Goal: Information Seeking & Learning: Learn about a topic

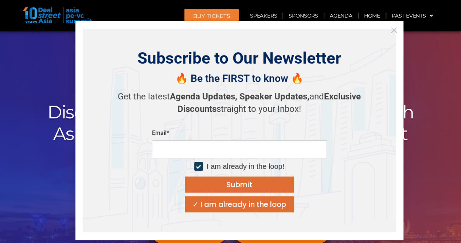
click at [395, 30] on icon "Close" at bounding box center [394, 30] width 7 height 7
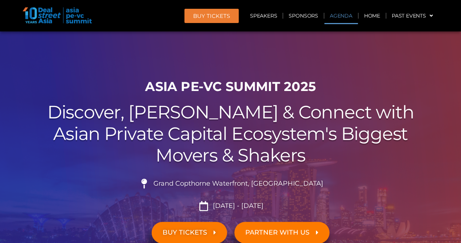
click at [345, 16] on link "Agenda" at bounding box center [342, 15] width 34 height 17
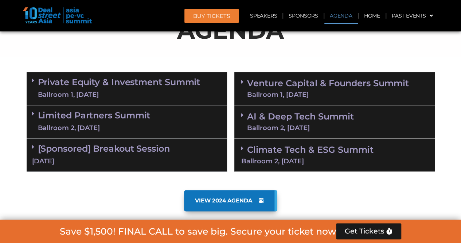
scroll to position [418, 0]
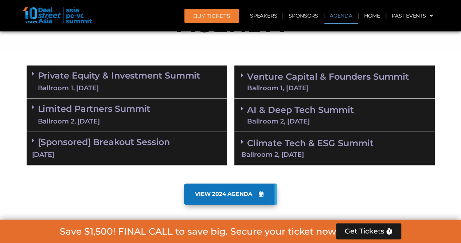
click at [139, 78] on link "Private Equity & Investment Summit Ballroom 1, 10 Sept" at bounding box center [119, 82] width 163 height 22
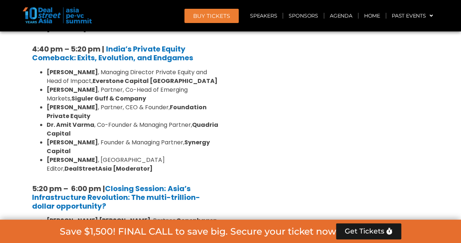
scroll to position [1439, 0]
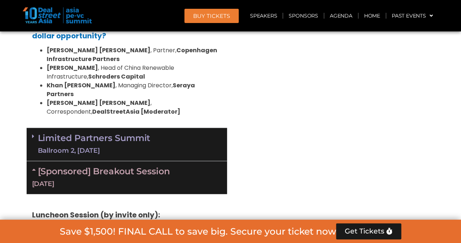
scroll to position [1475, 0]
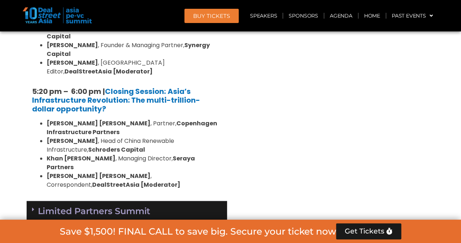
click at [89, 206] on link "Limited Partners Summit Ballroom 2, 10 Sept" at bounding box center [94, 217] width 113 height 22
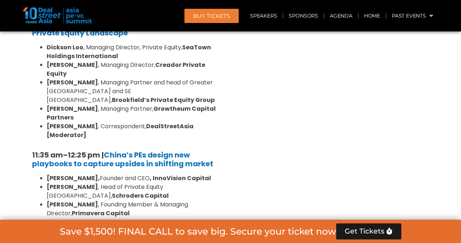
scroll to position [418, 0]
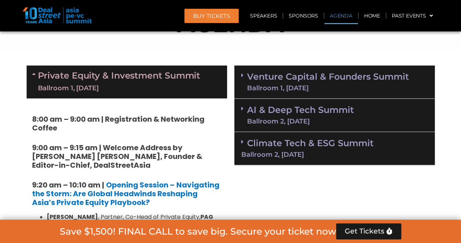
click at [243, 74] on span at bounding box center [244, 75] width 6 height 6
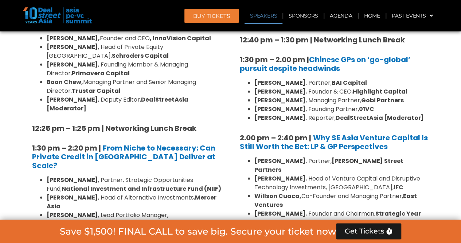
scroll to position [892, 0]
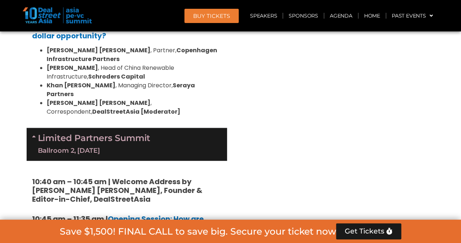
click at [388, 137] on div "Venture Capital & Founders​ Summit Ballroom 1, 11 Sept 8:00 am – 9:00 am | Regi…" at bounding box center [335, 39] width 208 height 2217
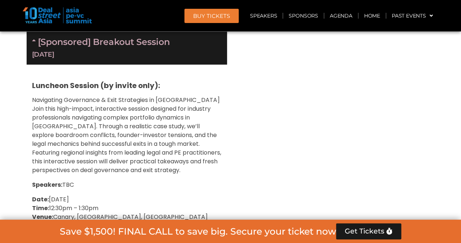
scroll to position [2351, 0]
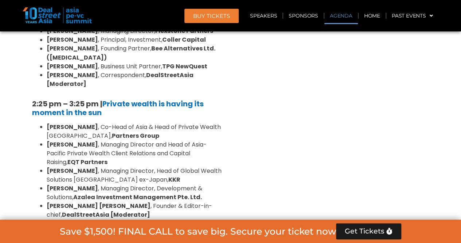
click at [339, 14] on link "Agenda" at bounding box center [342, 15] width 34 height 17
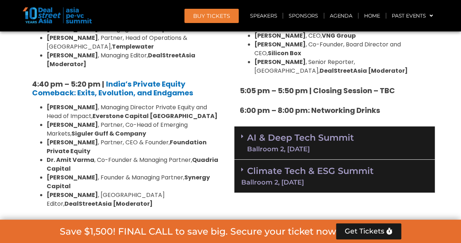
scroll to position [1366, 0]
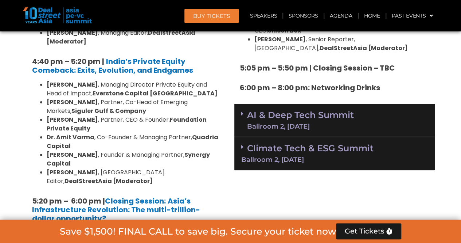
click at [286, 182] on div "Venture Capital & Founders​ Summit Ballroom 1, 11 Sept 8:00 am – 9:00 am | Regi…" at bounding box center [335, 222] width 208 height 2217
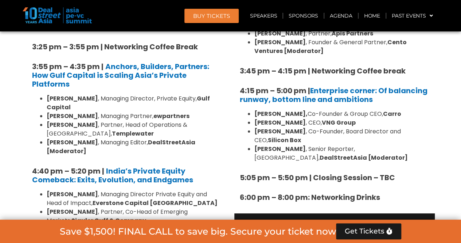
scroll to position [1293, 0]
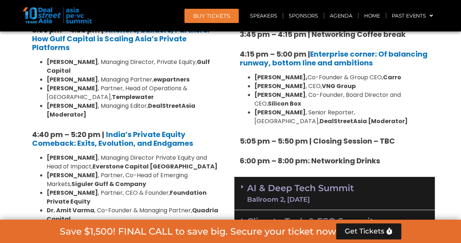
click at [244, 183] on span at bounding box center [244, 186] width 6 height 6
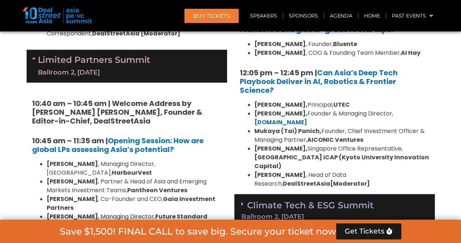
scroll to position [1621, 0]
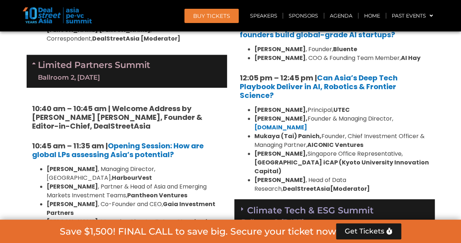
click at [241, 199] on div "Climate Tech & ESG Summit Ballroom 2, 11 Sept" at bounding box center [334, 215] width 201 height 33
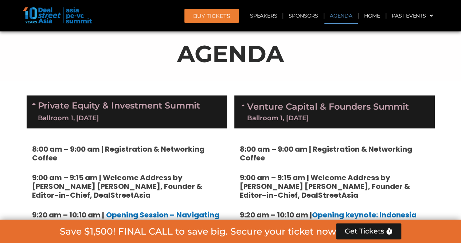
scroll to position [381, 0]
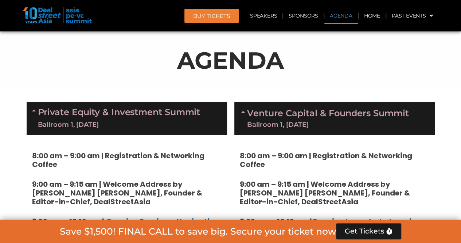
click at [246, 110] on icon at bounding box center [244, 112] width 6 height 6
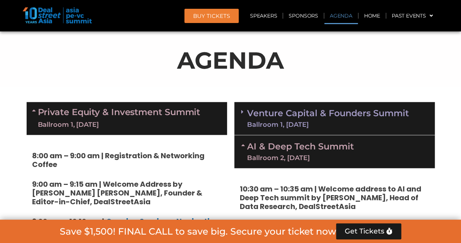
click at [243, 110] on icon at bounding box center [242, 112] width 2 height 6
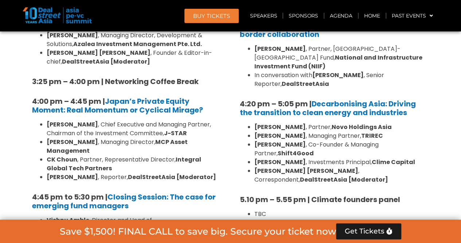
scroll to position [2168, 0]
